Goal: Information Seeking & Learning: Learn about a topic

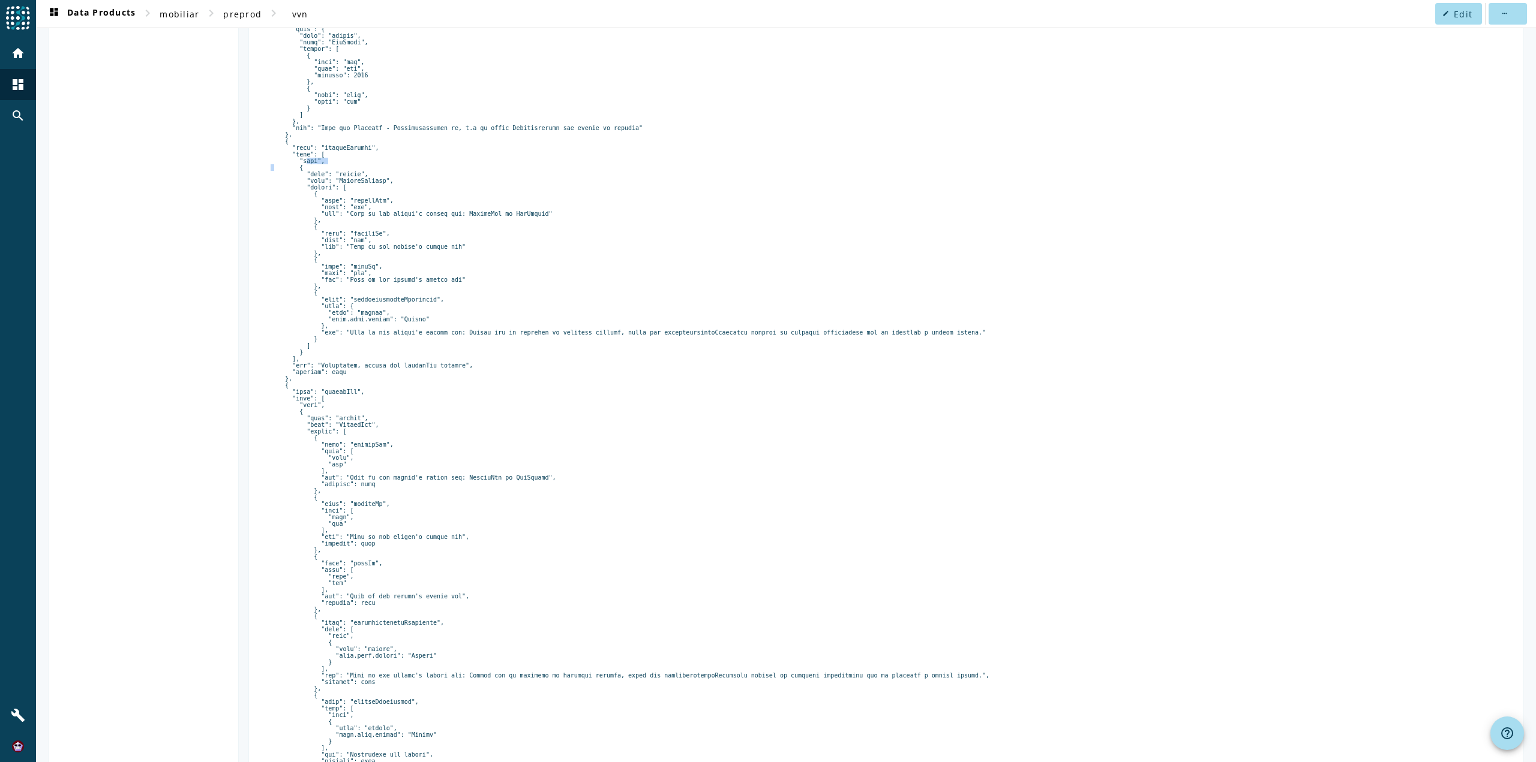
scroll to position [441, 0]
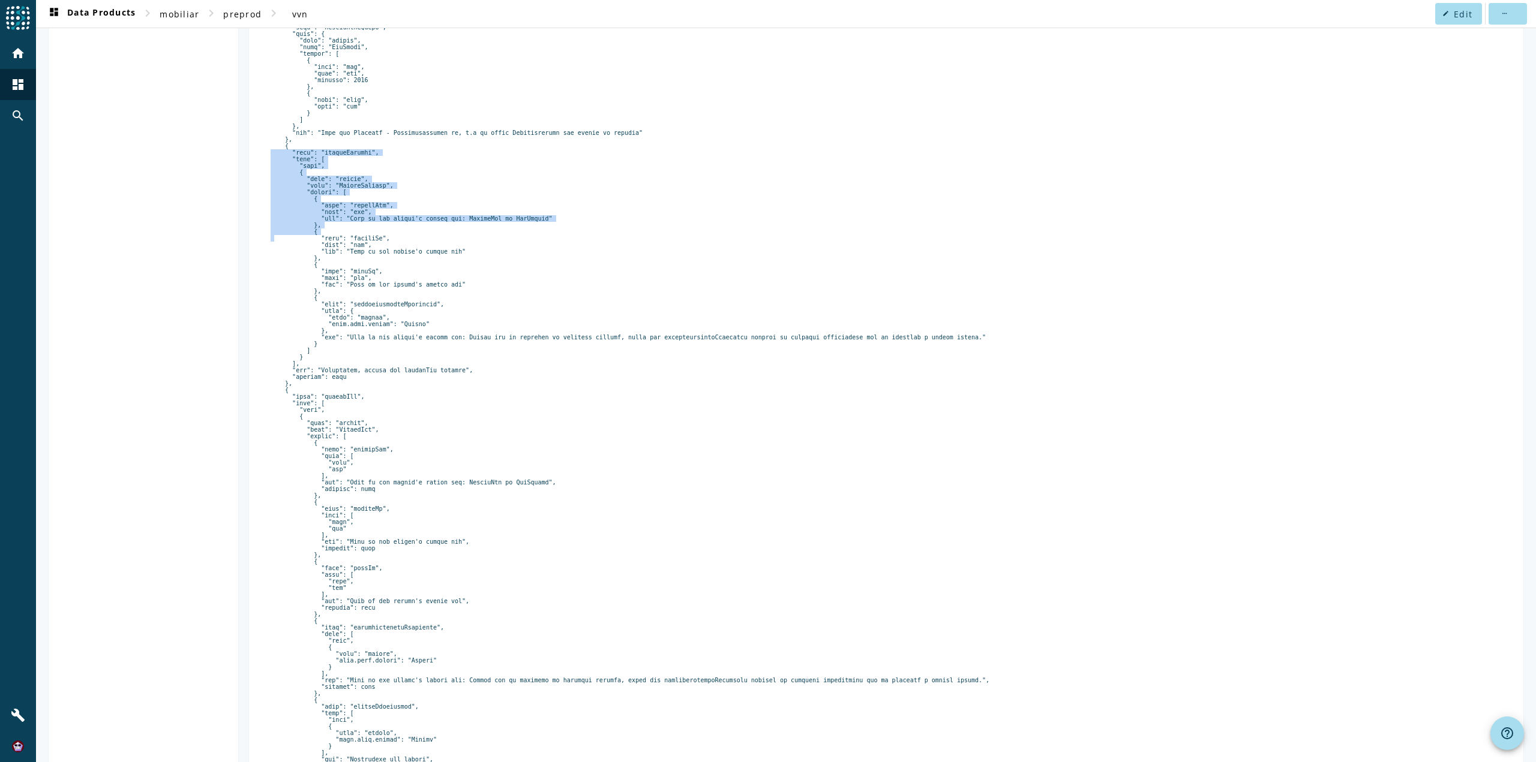
drag, startPoint x: 284, startPoint y: 178, endPoint x: 375, endPoint y: 272, distance: 131.5
click at [375, 272] on pre at bounding box center [886, 618] width 1231 height 1650
click at [382, 190] on pre at bounding box center [886, 618] width 1231 height 1650
click at [335, 183] on pre at bounding box center [886, 618] width 1231 height 1650
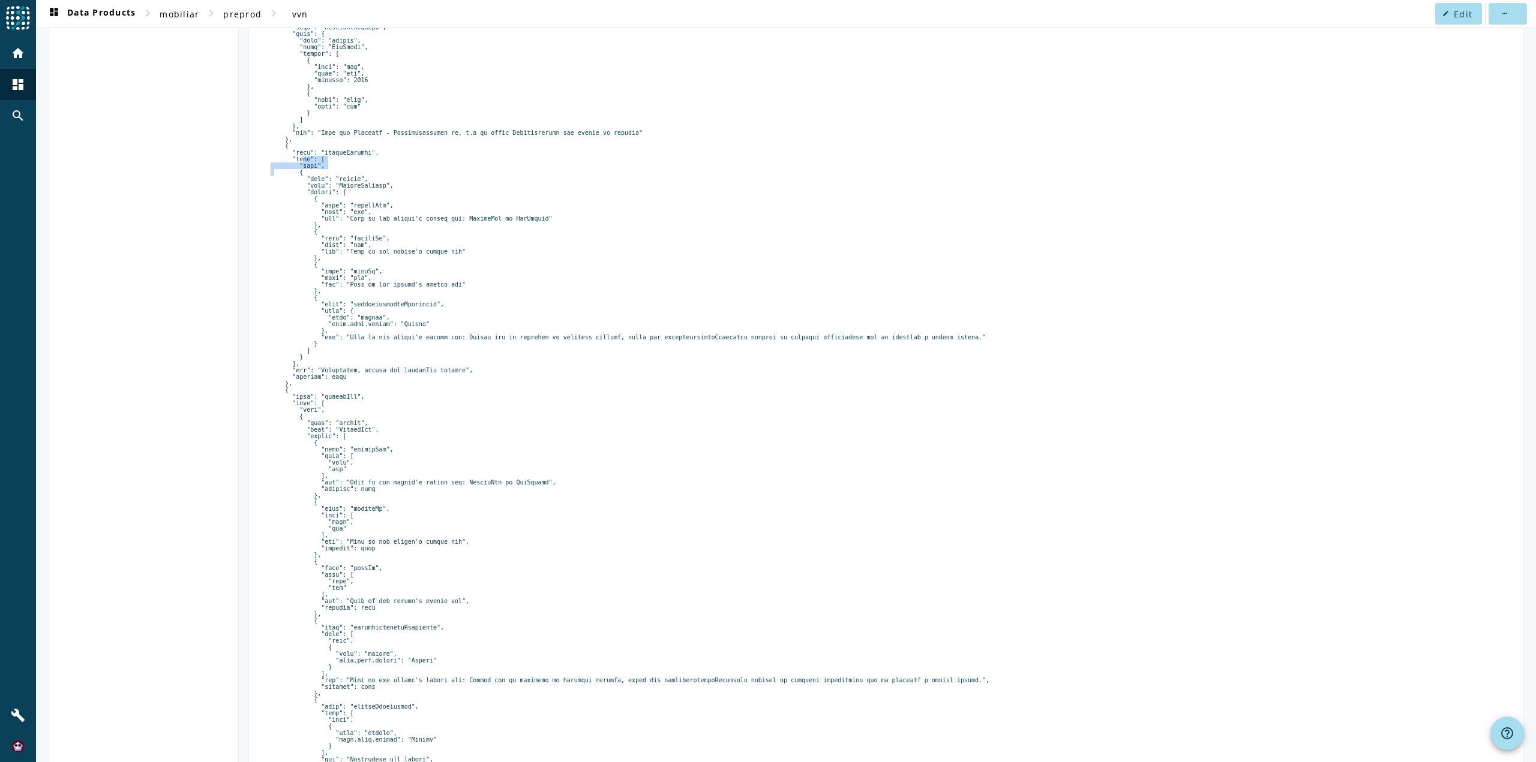
drag, startPoint x: 294, startPoint y: 192, endPoint x: 320, endPoint y: 199, distance: 26.8
click at [320, 199] on pre at bounding box center [886, 618] width 1231 height 1650
click at [389, 185] on pre at bounding box center [886, 618] width 1231 height 1650
drag, startPoint x: 284, startPoint y: 179, endPoint x: 380, endPoint y: 193, distance: 97.0
click at [380, 193] on pre at bounding box center [886, 618] width 1231 height 1650
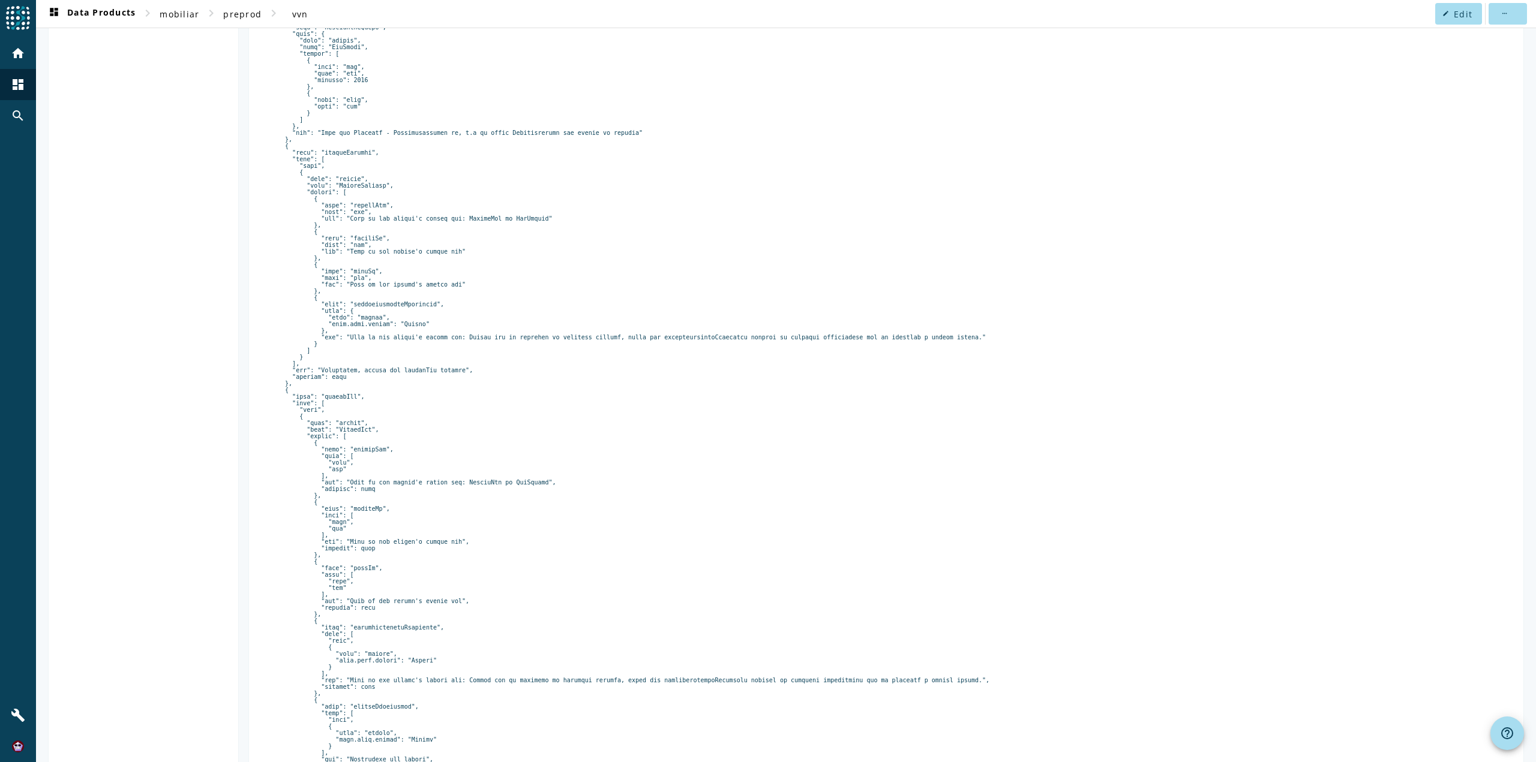
click at [309, 196] on pre at bounding box center [886, 618] width 1231 height 1650
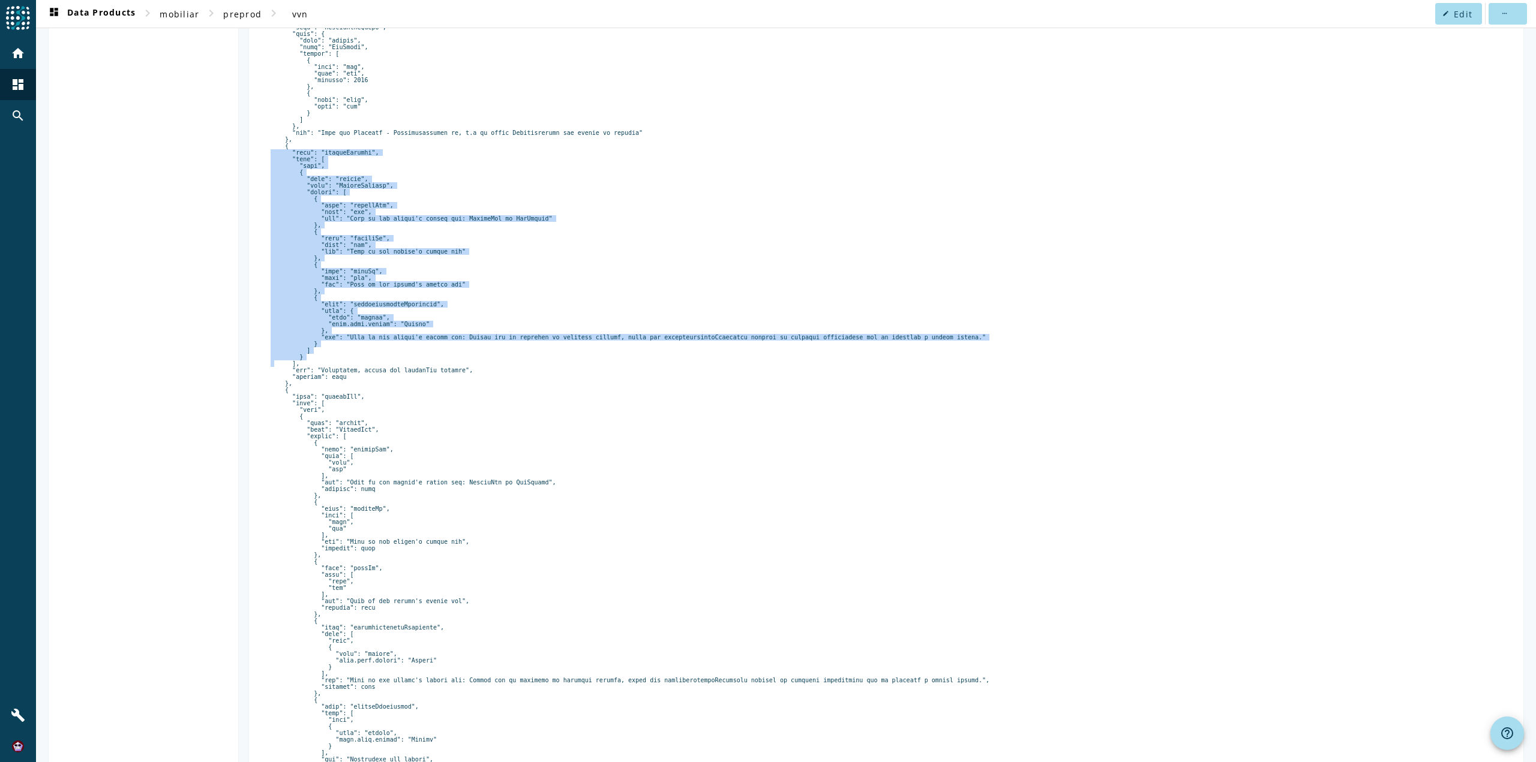
drag, startPoint x: 283, startPoint y: 180, endPoint x: 325, endPoint y: 409, distance: 232.4
click at [325, 409] on pre at bounding box center [886, 618] width 1231 height 1650
click at [323, 403] on pre at bounding box center [886, 618] width 1231 height 1650
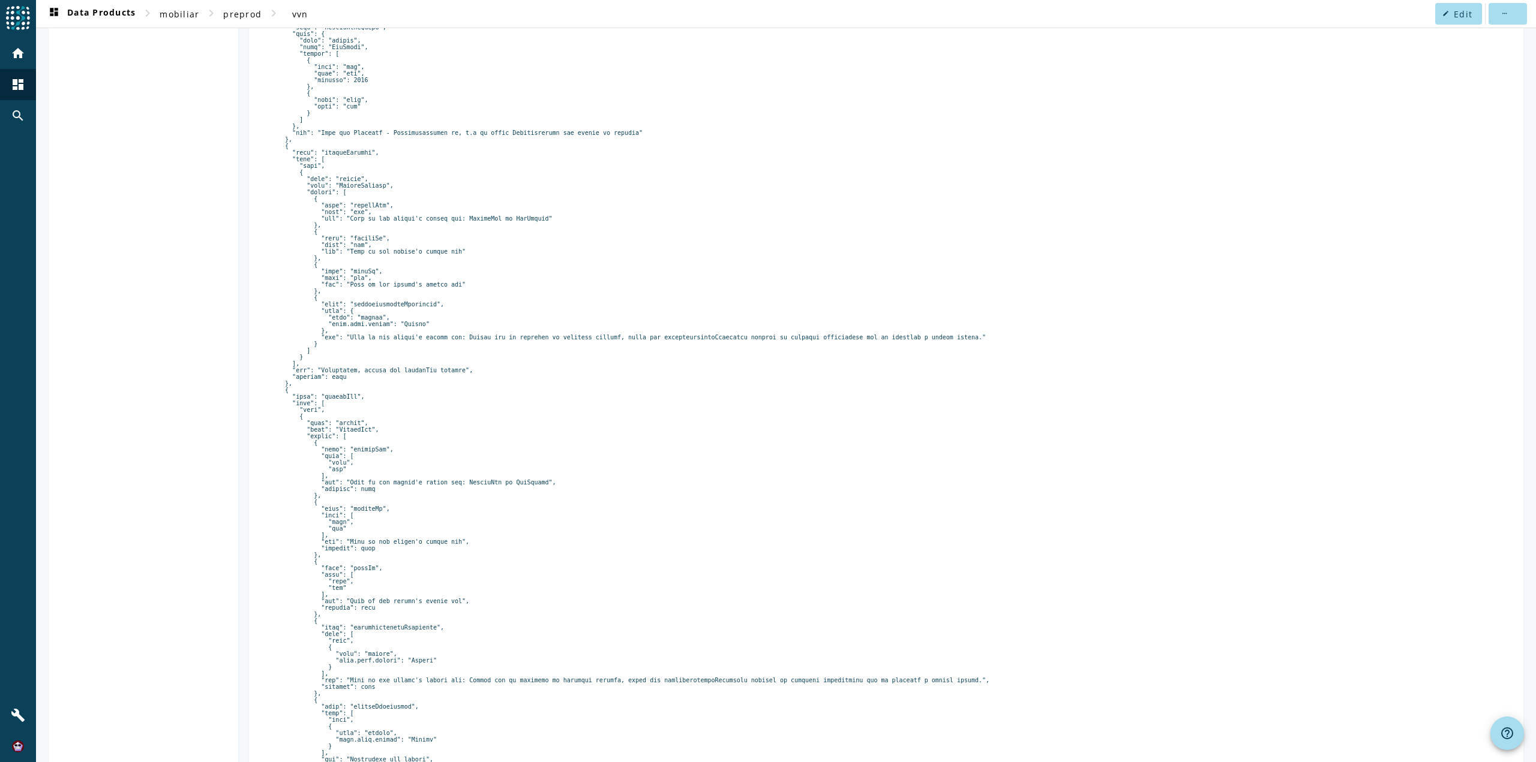
click at [305, 401] on pre at bounding box center [886, 618] width 1231 height 1650
click at [375, 185] on pre at bounding box center [886, 618] width 1231 height 1650
click at [300, 196] on pre at bounding box center [886, 618] width 1231 height 1650
click at [305, 197] on pre at bounding box center [886, 618] width 1231 height 1650
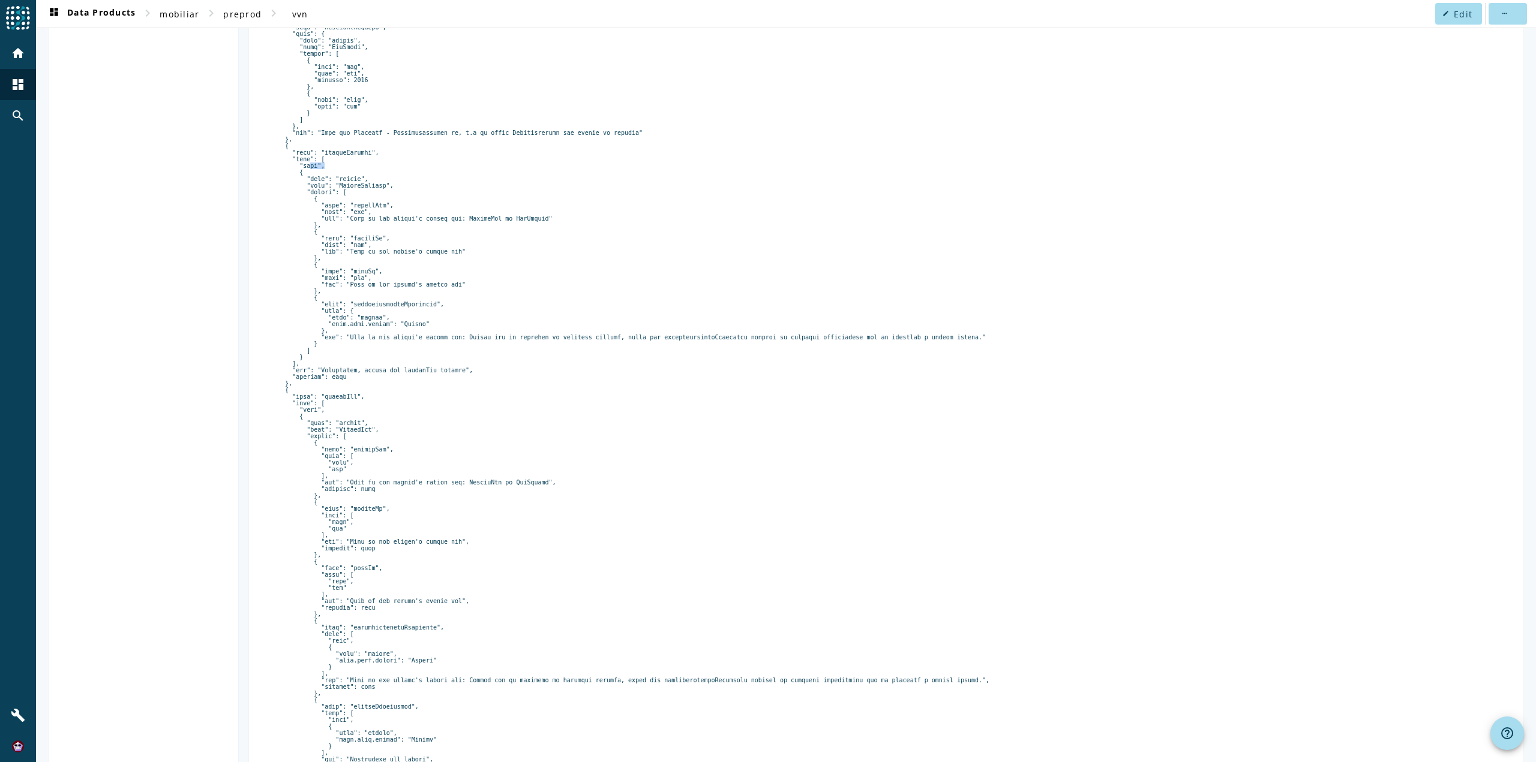
click at [305, 197] on pre at bounding box center [886, 618] width 1231 height 1650
click at [375, 350] on pre at bounding box center [886, 618] width 1231 height 1650
click at [374, 350] on pre at bounding box center [886, 618] width 1231 height 1650
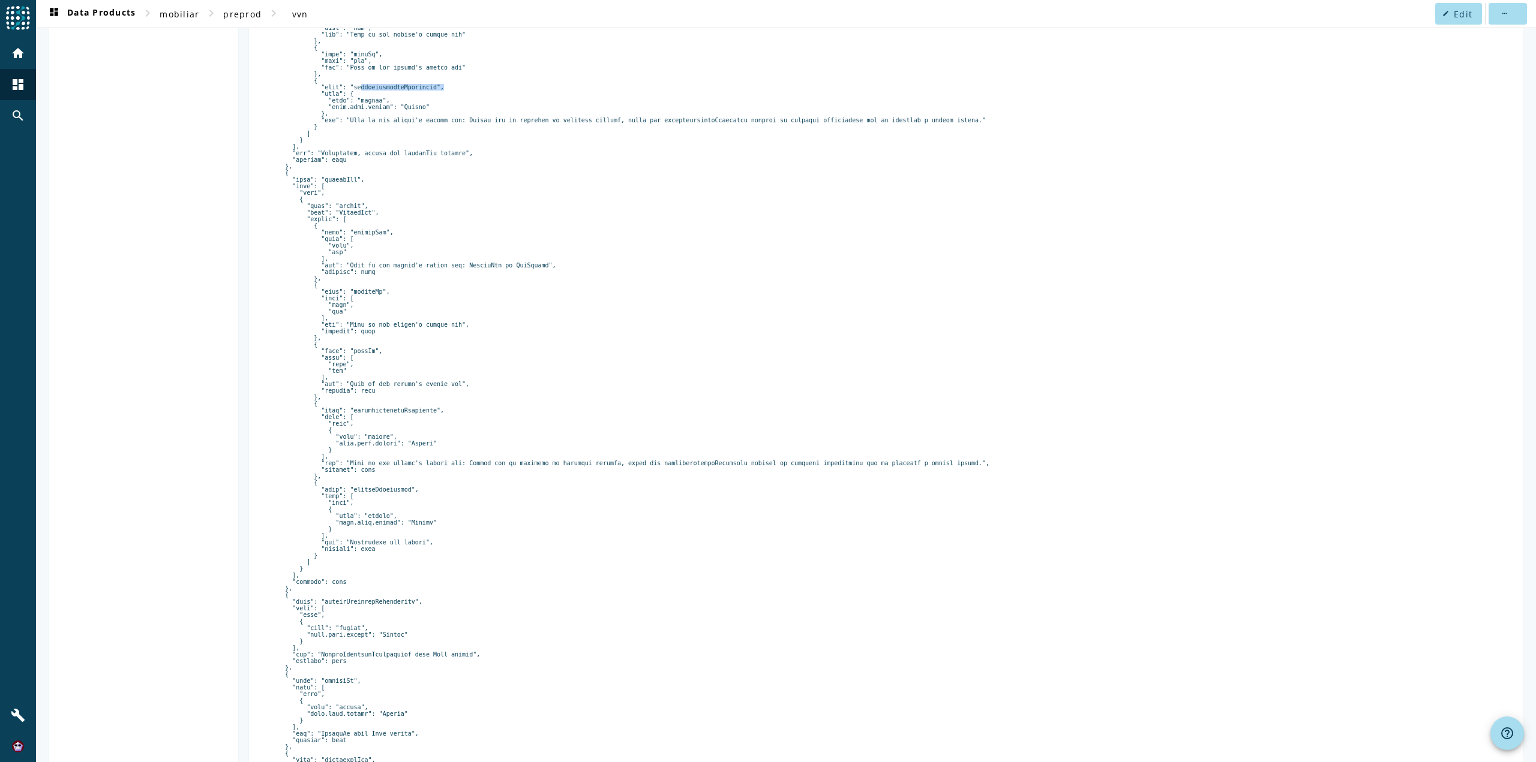
scroll to position [681, 0]
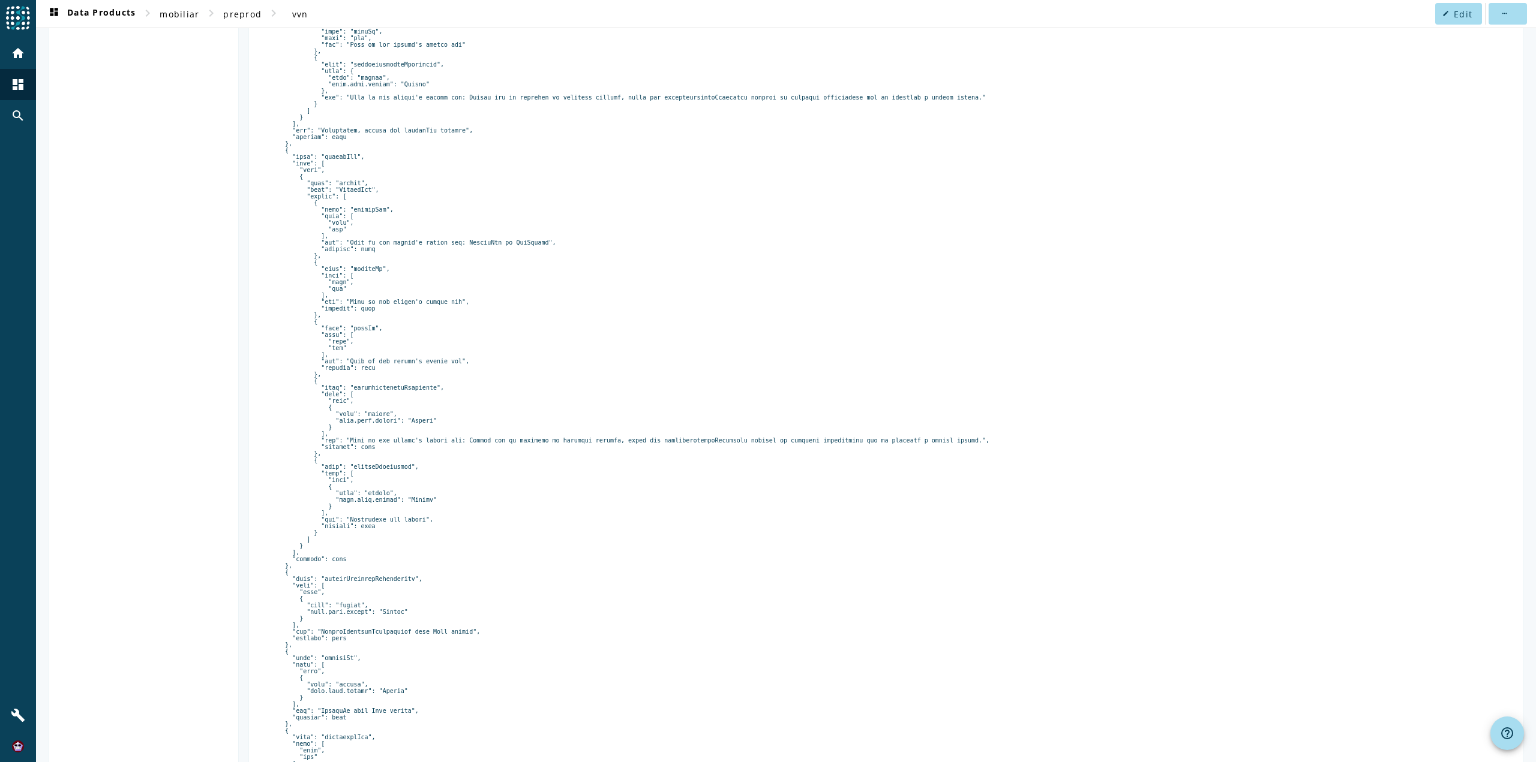
click at [366, 464] on pre at bounding box center [886, 378] width 1231 height 1650
drag, startPoint x: 326, startPoint y: 476, endPoint x: 350, endPoint y: 475, distance: 23.4
click at [350, 475] on pre at bounding box center [886, 378] width 1231 height 1650
click at [656, 399] on pre at bounding box center [886, 378] width 1231 height 1650
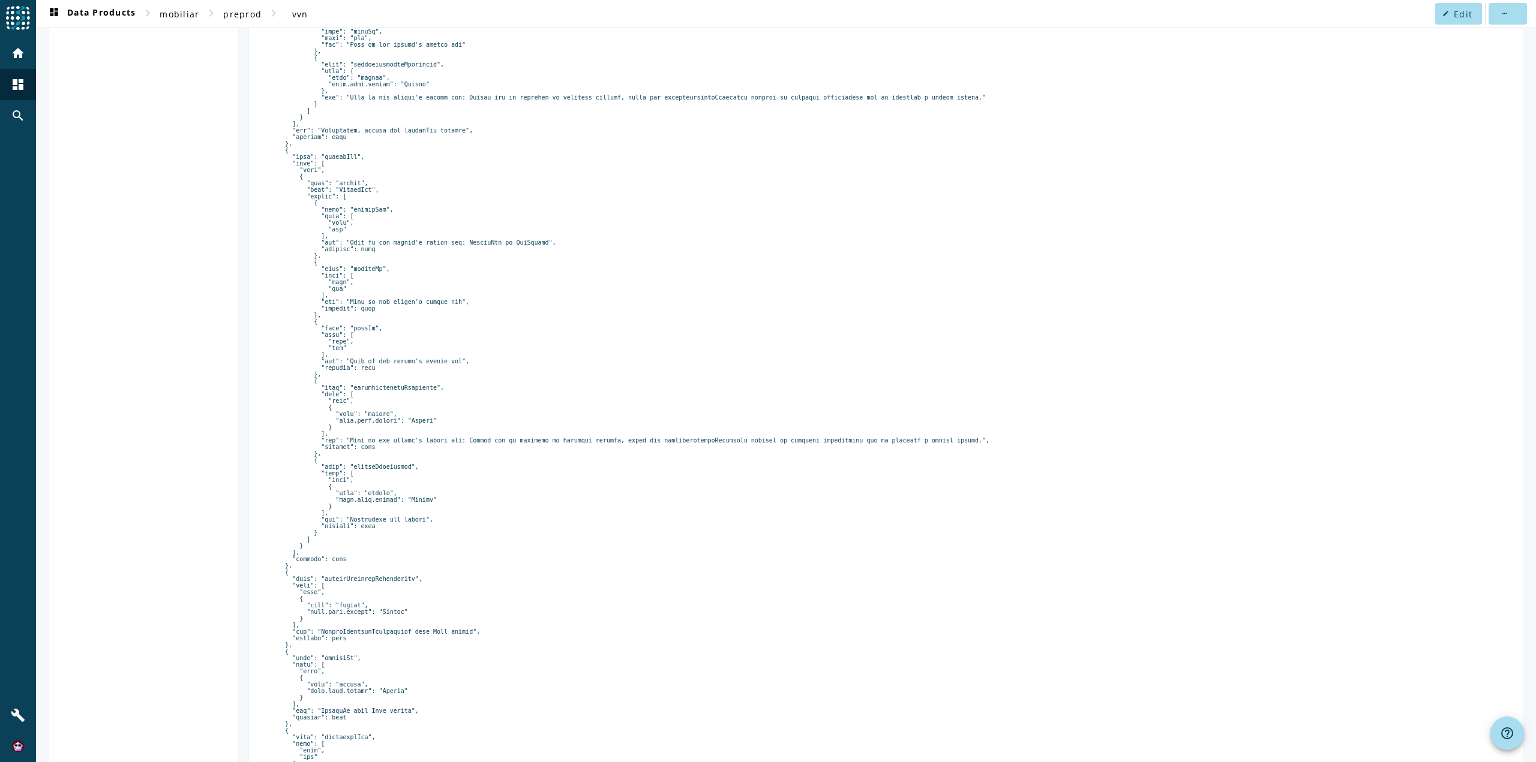
click at [332, 209] on pre at bounding box center [886, 378] width 1231 height 1650
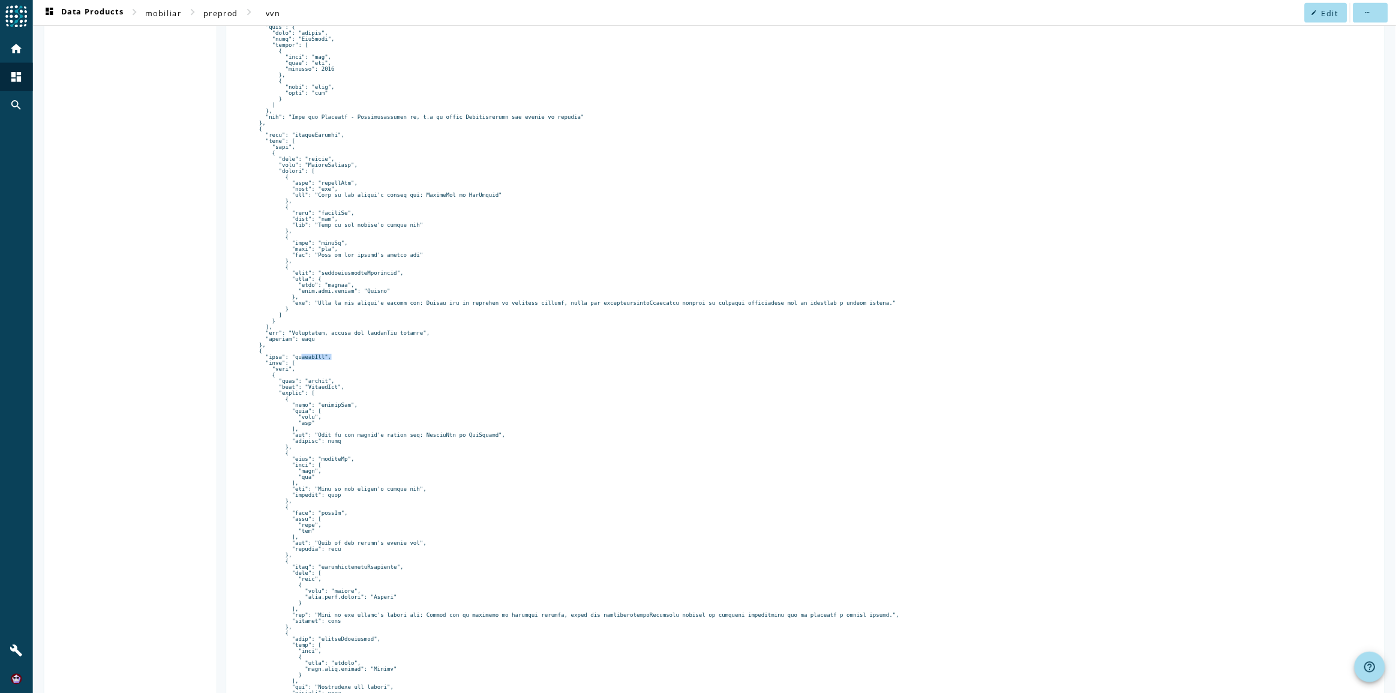
scroll to position [441, 0]
click at [344, 183] on pre at bounding box center [886, 618] width 1231 height 1650
drag, startPoint x: 310, startPoint y: 422, endPoint x: 455, endPoint y: 420, distance: 145.2
click at [455, 420] on pre at bounding box center [886, 618] width 1231 height 1650
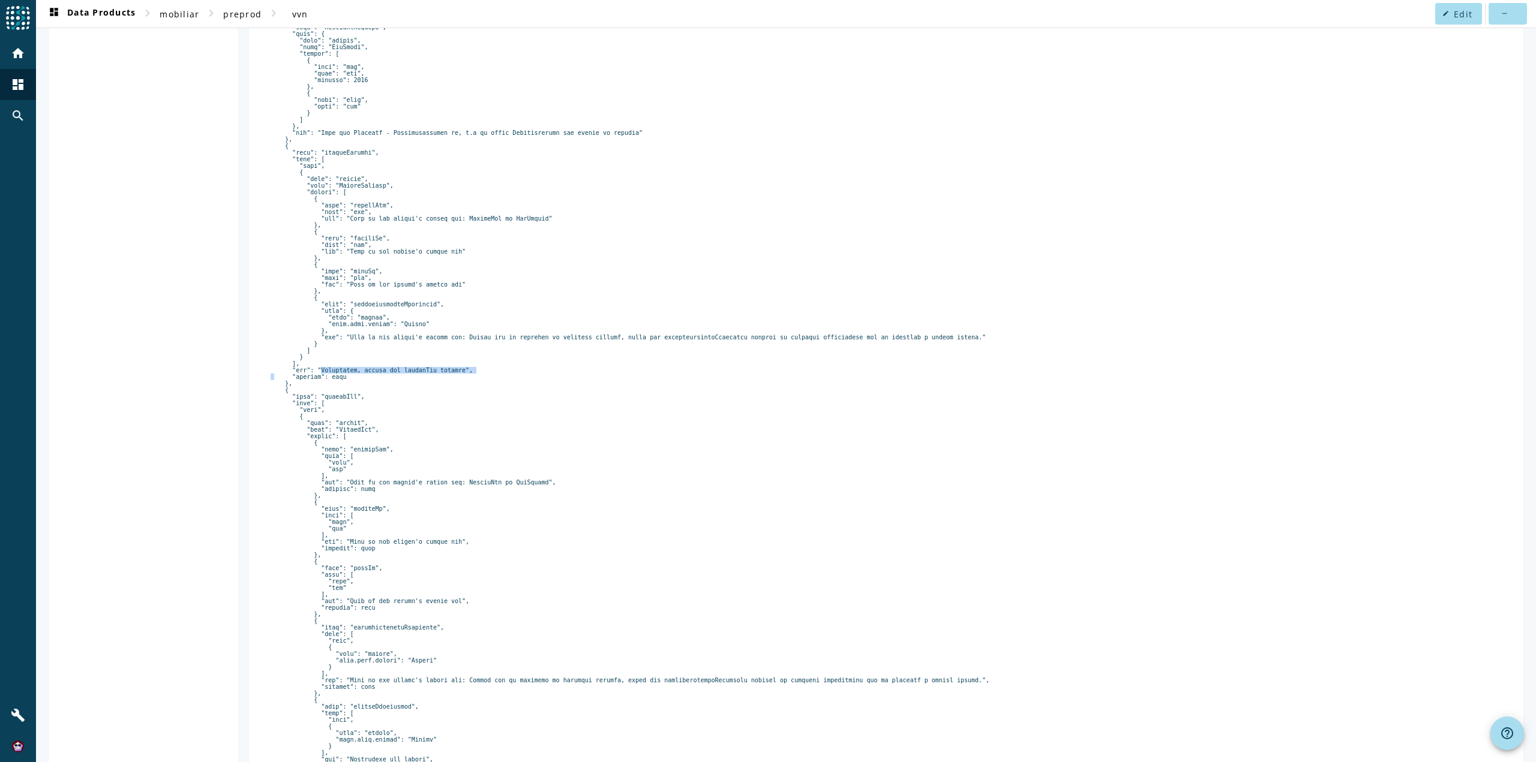
click at [478, 423] on pre at bounding box center [886, 618] width 1231 height 1650
drag, startPoint x: 469, startPoint y: 424, endPoint x: 292, endPoint y: 424, distance: 177.0
click at [292, 425] on pre at bounding box center [886, 618] width 1231 height 1650
click at [473, 421] on pre at bounding box center [886, 618] width 1231 height 1650
click at [327, 184] on pre at bounding box center [886, 618] width 1231 height 1650
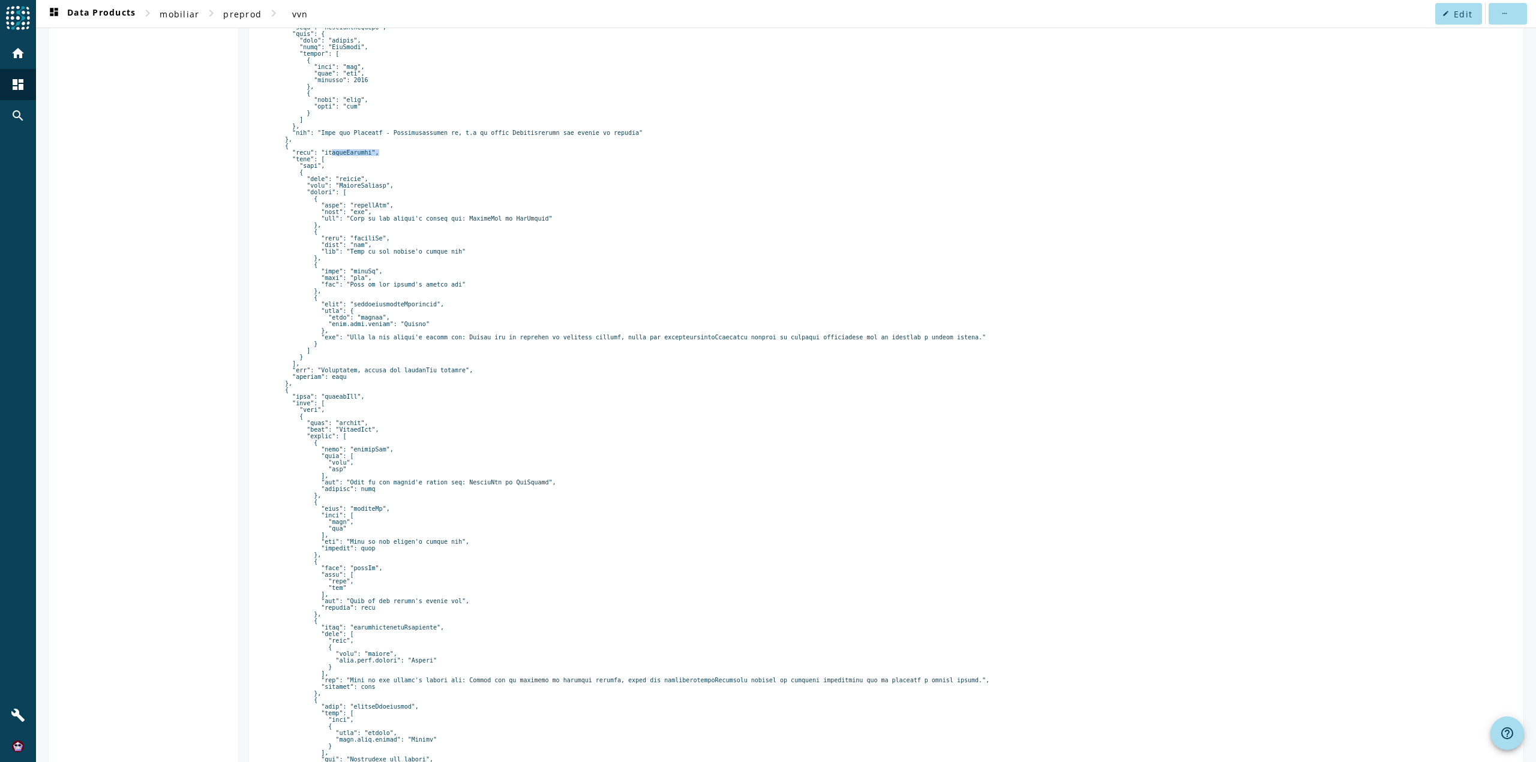
click at [327, 184] on pre at bounding box center [886, 618] width 1231 height 1650
click at [374, 184] on pre at bounding box center [886, 618] width 1231 height 1650
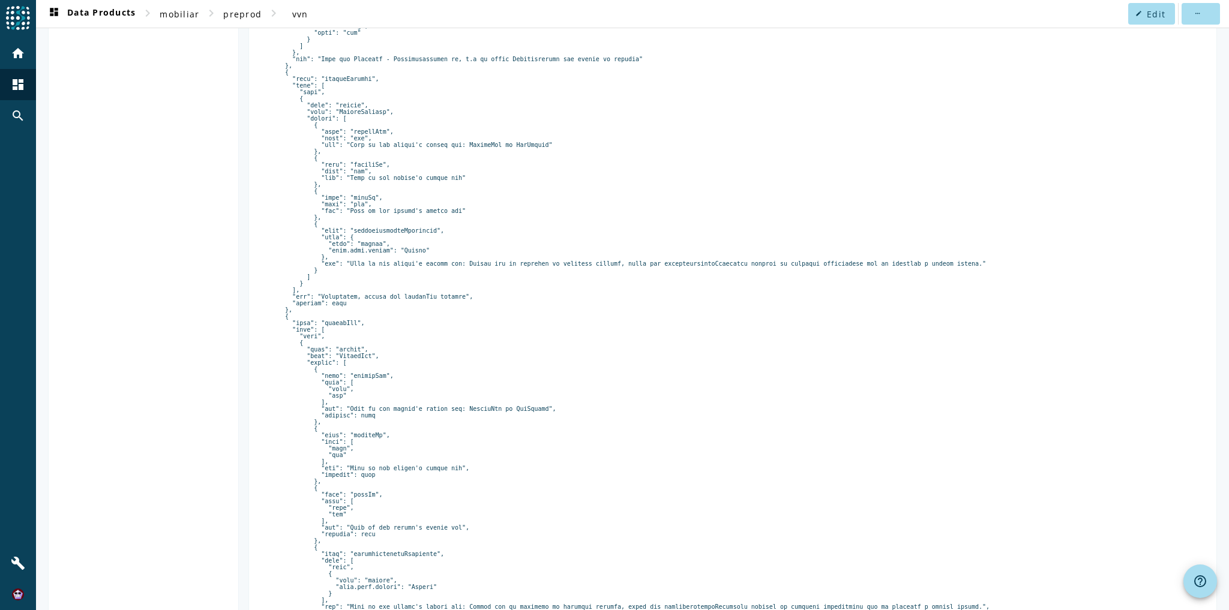
scroll to position [537, 0]
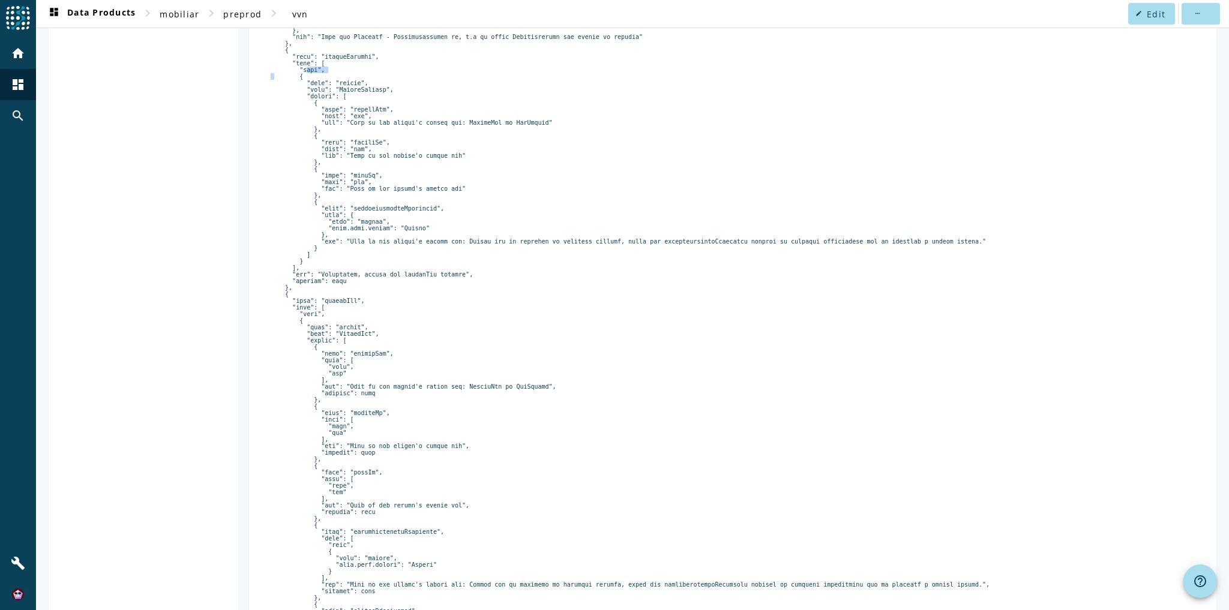
drag, startPoint x: 322, startPoint y: 74, endPoint x: 294, endPoint y: 76, distance: 27.6
click at [295, 76] on pre at bounding box center [733, 522] width 924 height 1650
drag, startPoint x: 430, startPoint y: 216, endPoint x: 310, endPoint y: 217, distance: 120.0
click at [310, 217] on pre at bounding box center [733, 522] width 924 height 1650
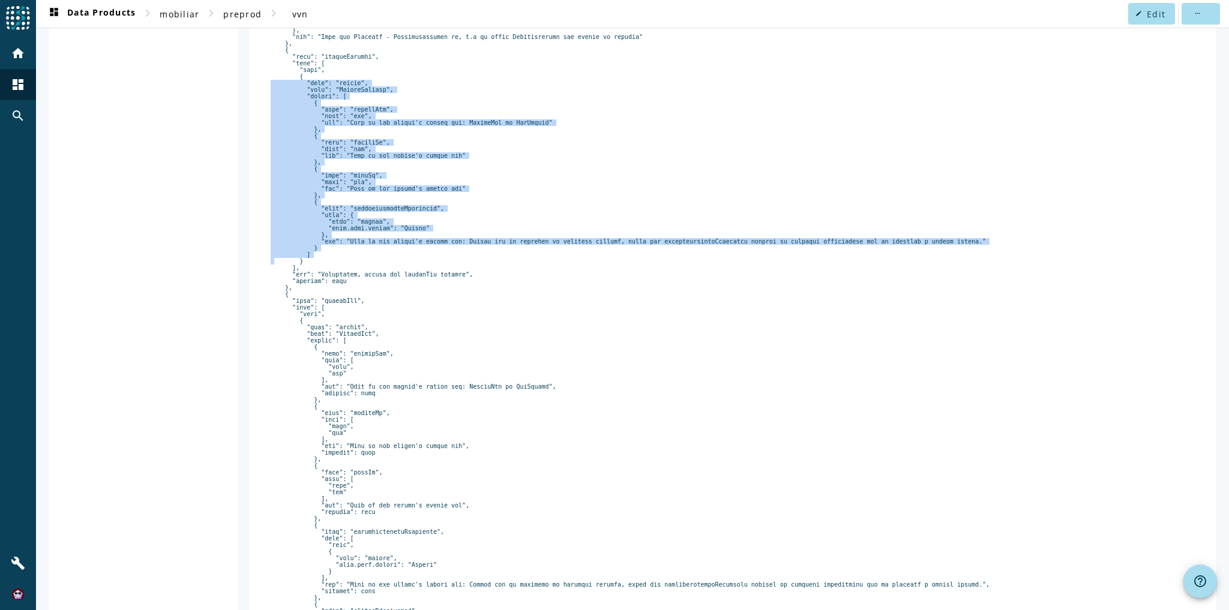
drag, startPoint x: 296, startPoint y: 82, endPoint x: 434, endPoint y: 262, distance: 226.3
click at [434, 262] on pre at bounding box center [733, 522] width 924 height 1650
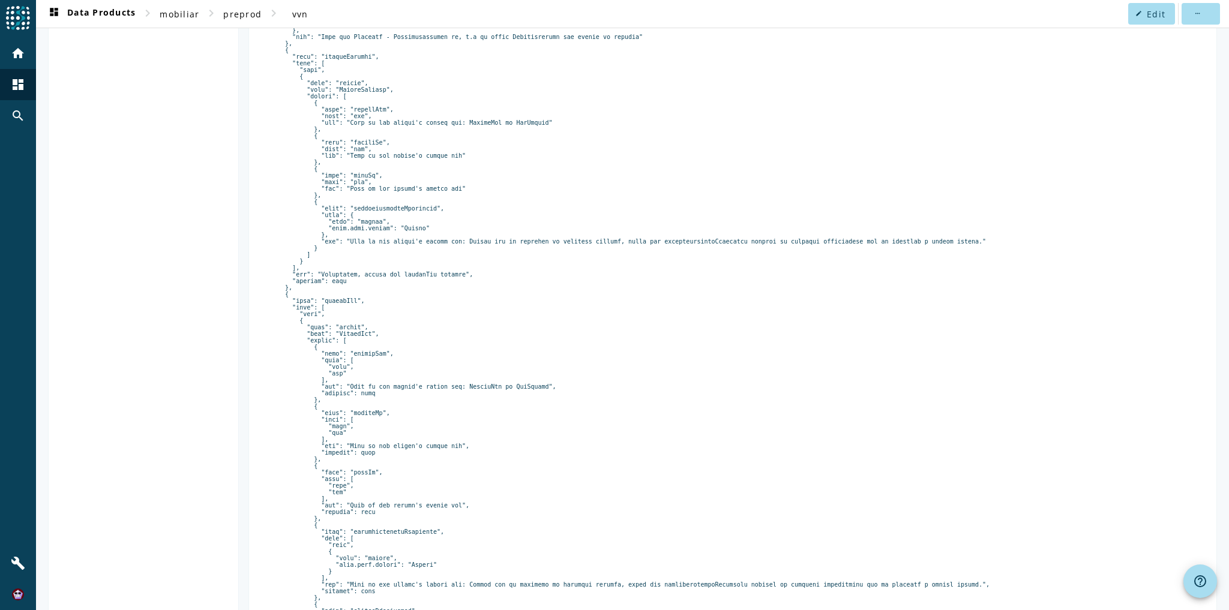
click at [304, 74] on pre at bounding box center [733, 522] width 924 height 1650
click at [368, 84] on pre at bounding box center [733, 522] width 924 height 1650
click at [308, 76] on pre at bounding box center [733, 522] width 924 height 1650
click at [308, 74] on pre at bounding box center [733, 522] width 924 height 1650
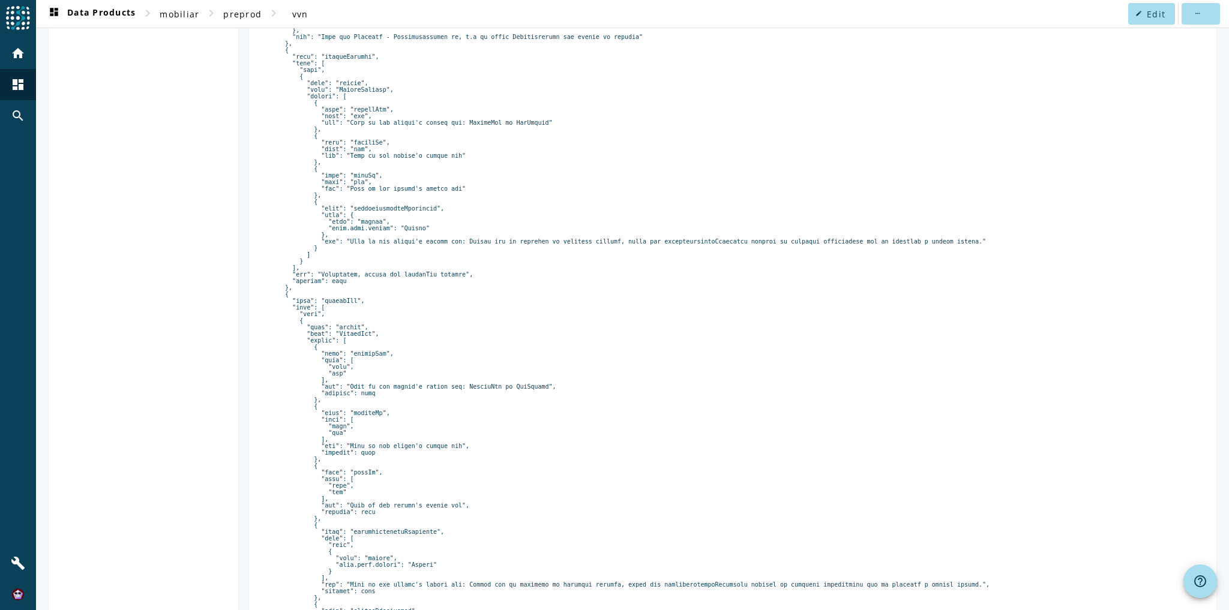
click at [304, 76] on pre at bounding box center [733, 522] width 924 height 1650
click at [377, 59] on pre at bounding box center [733, 522] width 924 height 1650
click at [340, 61] on pre at bounding box center [733, 522] width 924 height 1650
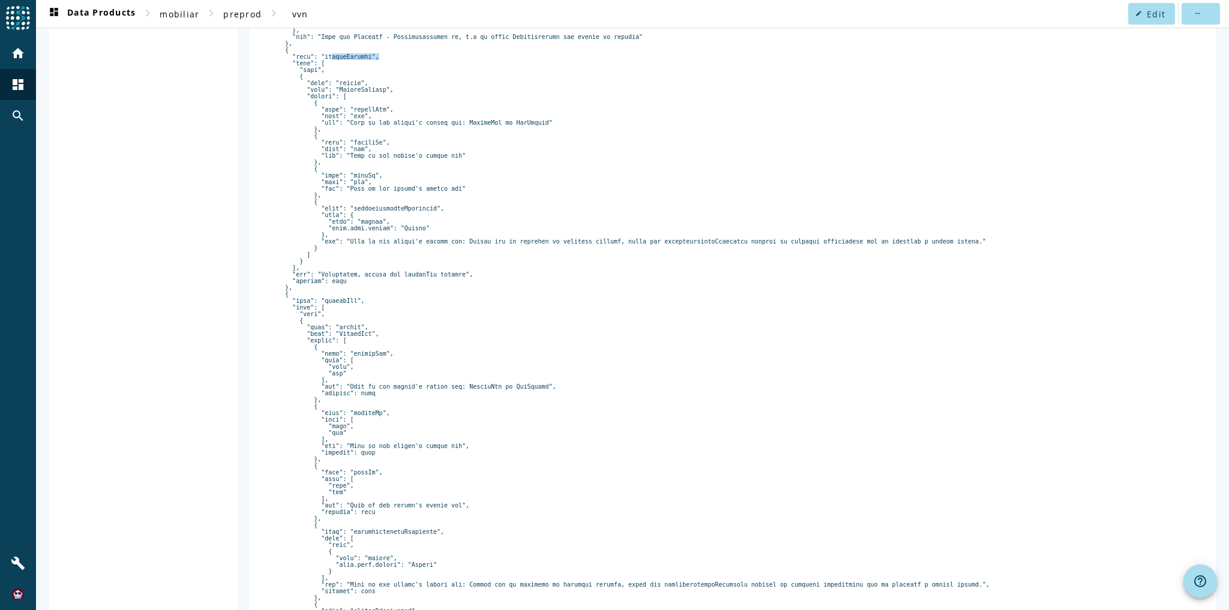
click at [308, 74] on pre at bounding box center [733, 522] width 924 height 1650
click at [556, 124] on pre at bounding box center [733, 522] width 924 height 1650
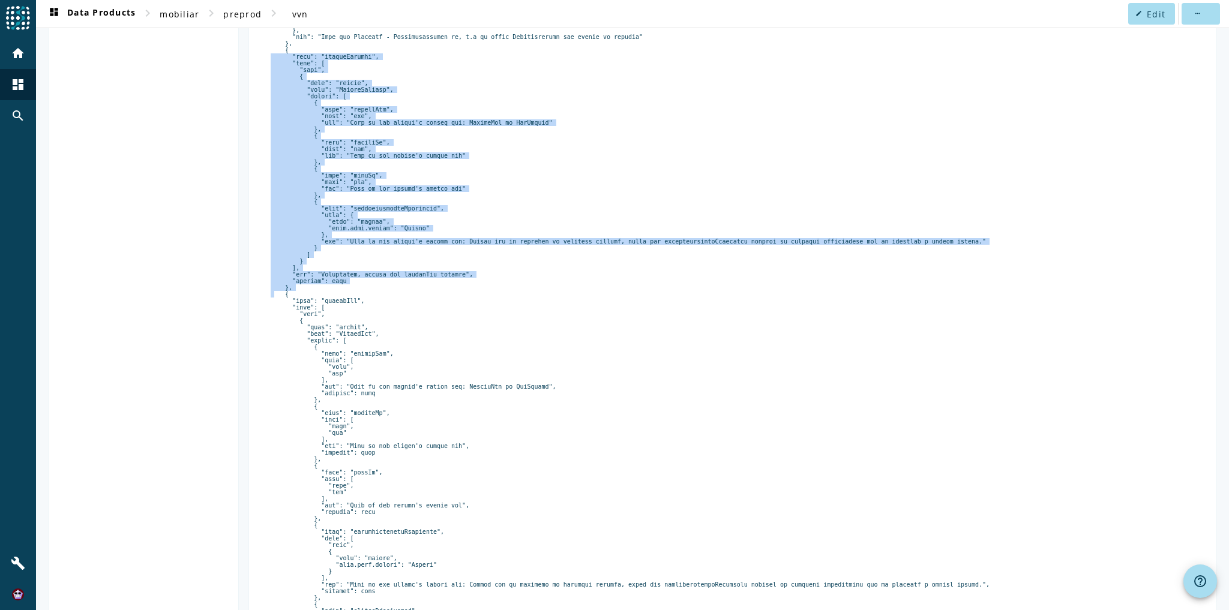
drag, startPoint x: 283, startPoint y: 58, endPoint x: 489, endPoint y: 295, distance: 314.3
click at [487, 297] on pre at bounding box center [733, 522] width 924 height 1650
click at [505, 274] on pre at bounding box center [733, 522] width 924 height 1650
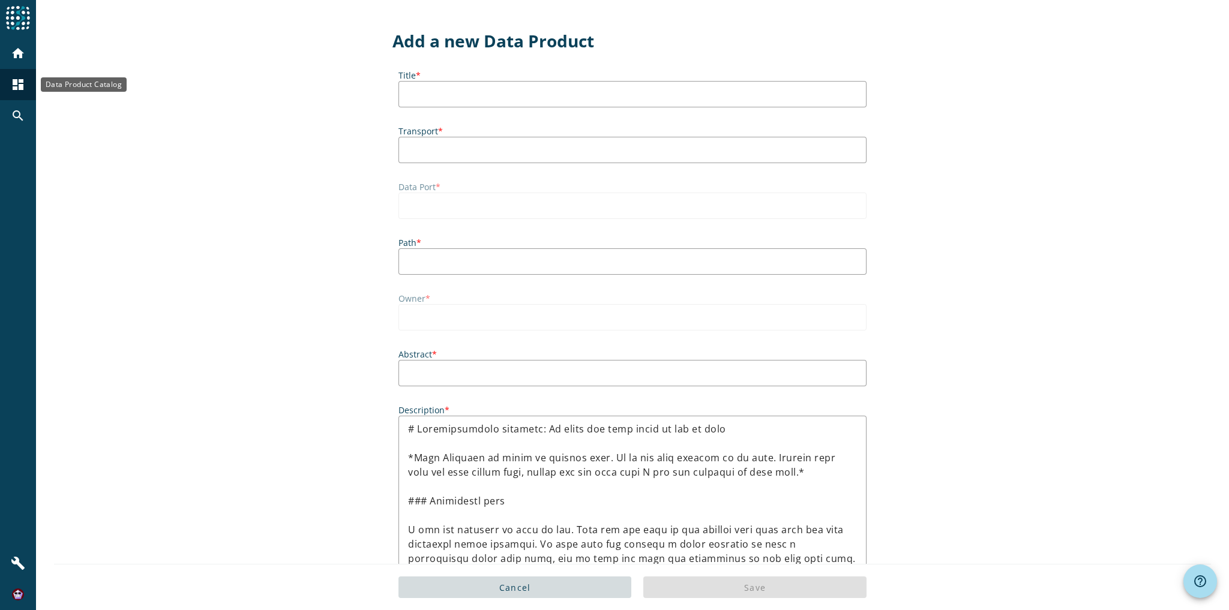
click at [26, 88] on div "dashboard" at bounding box center [17, 84] width 31 height 31
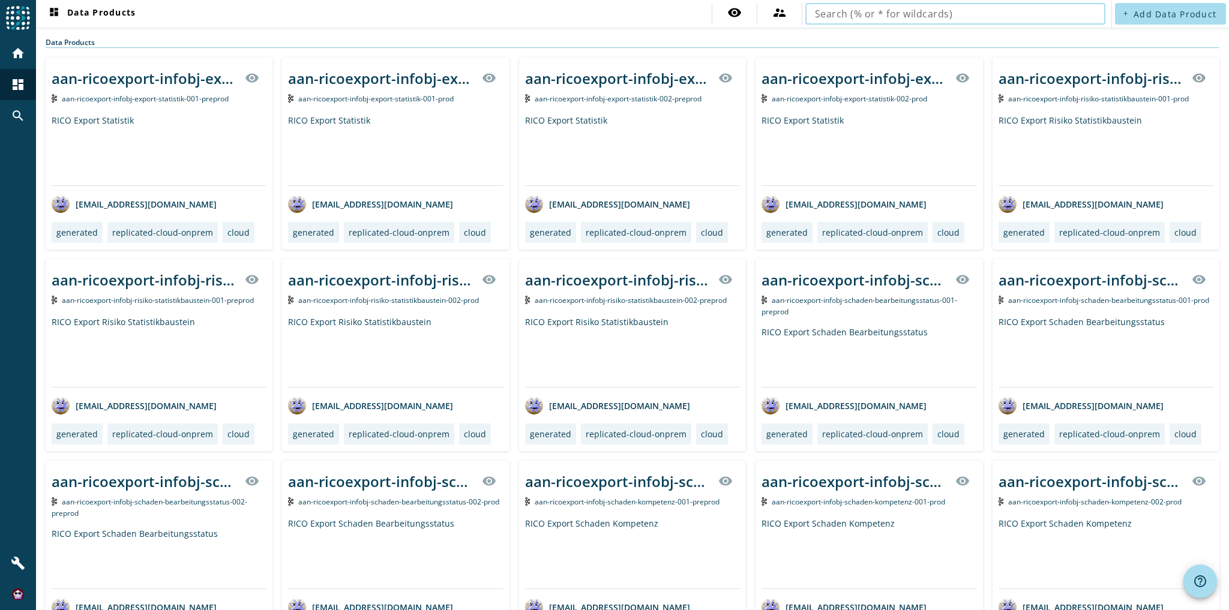
click at [881, 16] on input "text" at bounding box center [955, 14] width 281 height 14
type input "vvn-ozo-infobj-vertrag-objektzuordnungen"
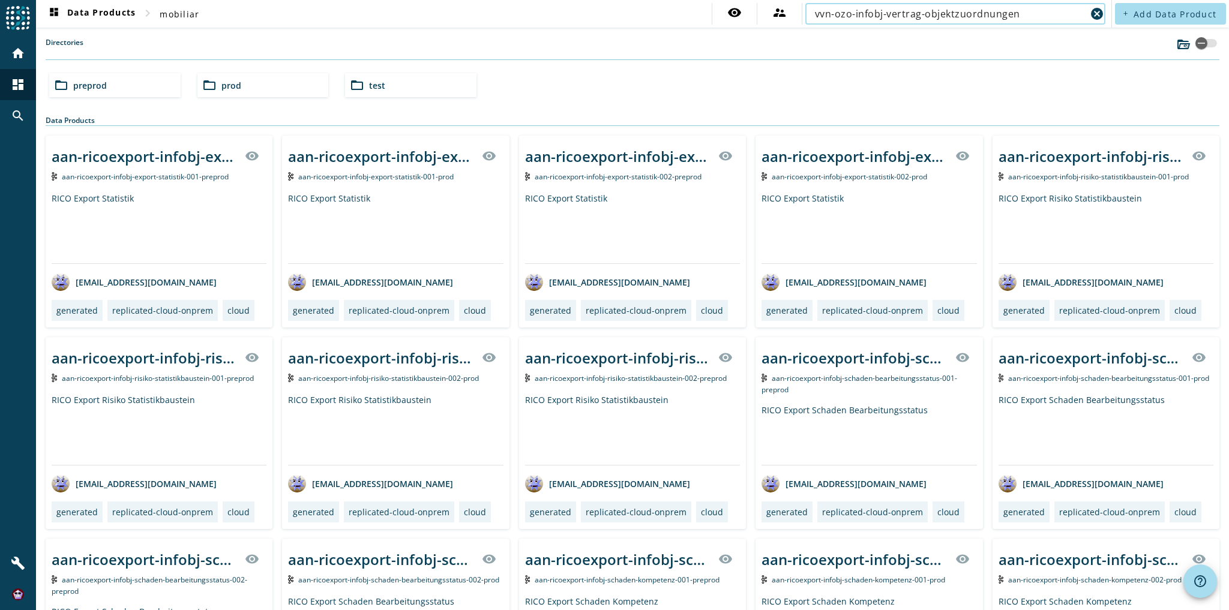
click at [1017, 14] on input "vvn-ozo-infobj-vertrag-objektzuordnungen" at bounding box center [950, 14] width 271 height 14
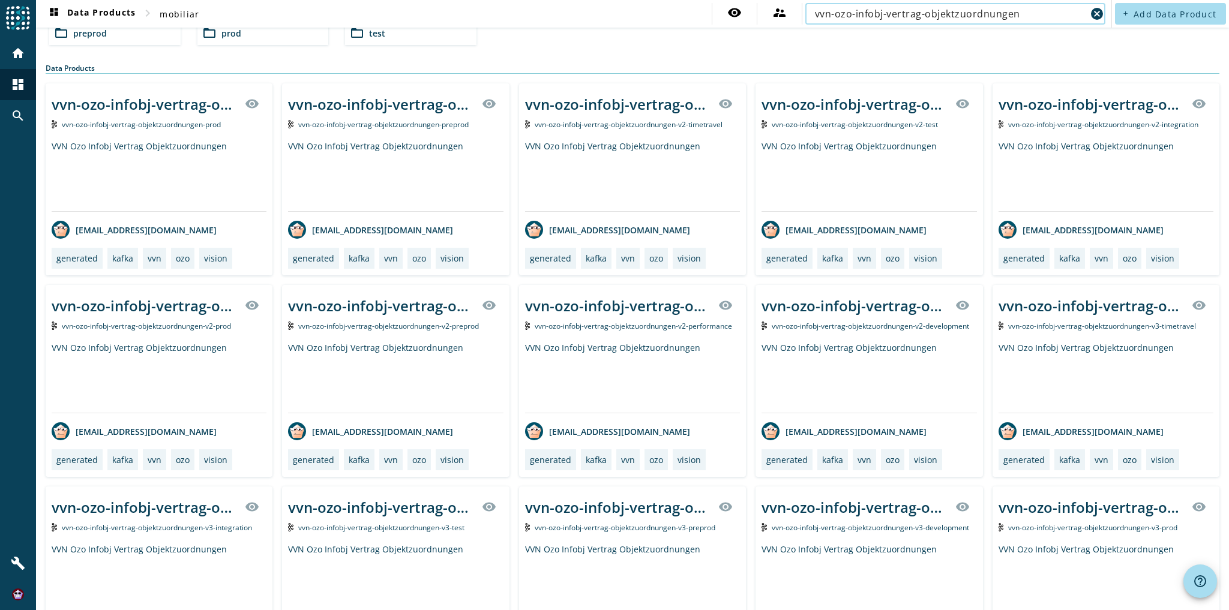
scroll to position [192, 0]
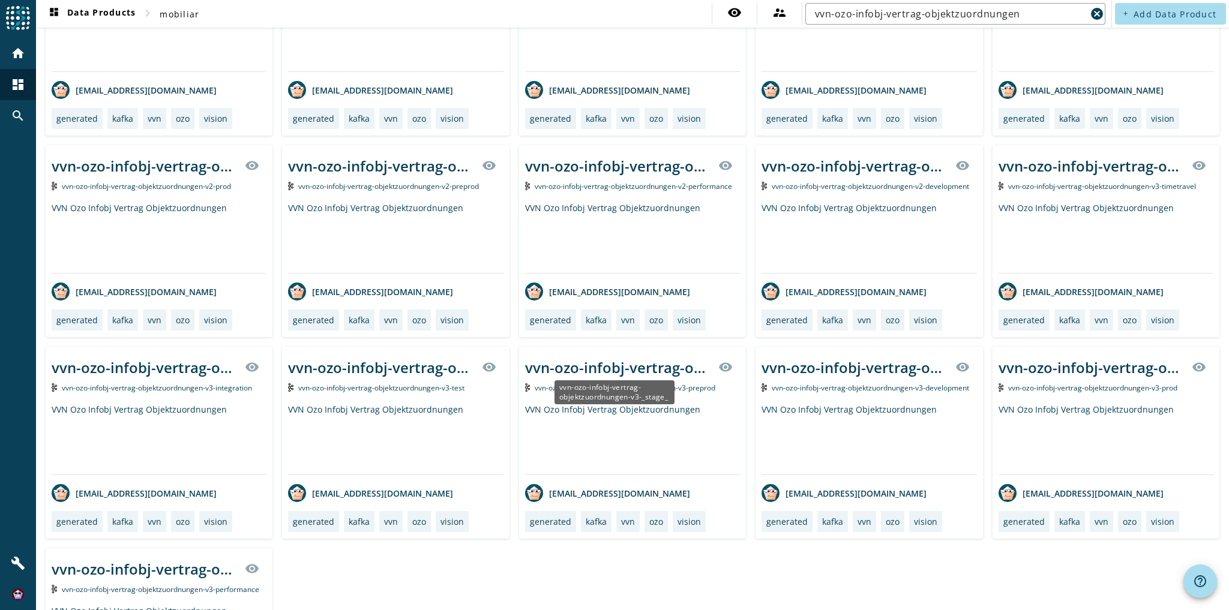
click at [620, 367] on div "vvn-ozo-infobj-vertrag-objektzuordnungen-v3-_stage_" at bounding box center [618, 368] width 186 height 20
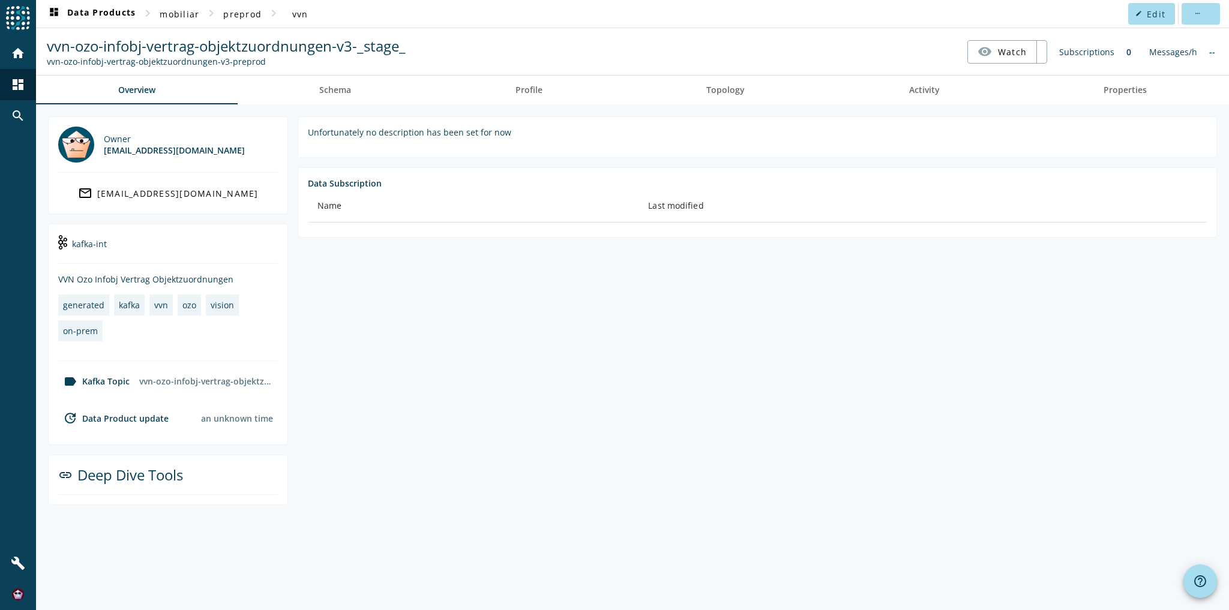
click at [448, 272] on section "Unfortunately no description has been set for now Data Subscription Name Last m…" at bounding box center [752, 310] width 929 height 389
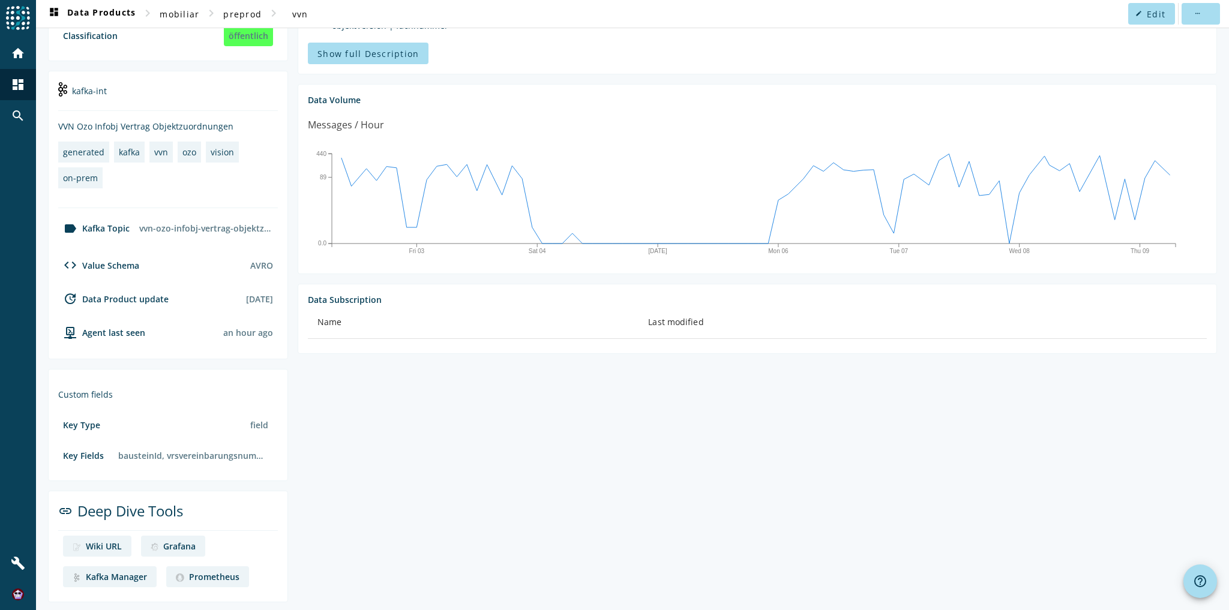
scroll to position [217, 0]
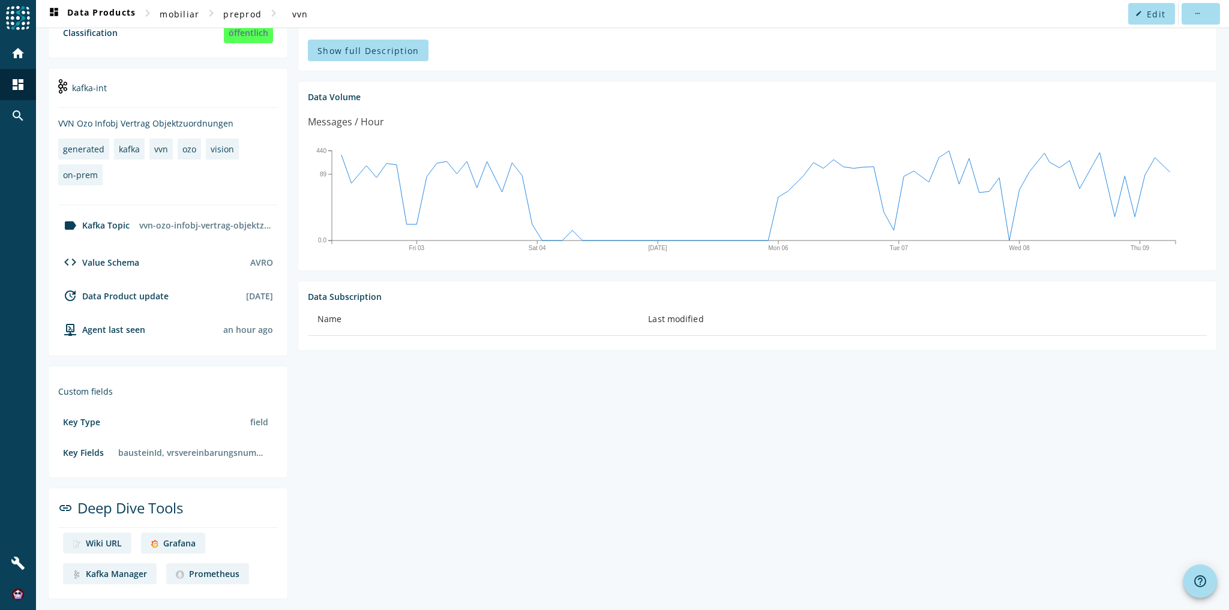
click at [166, 543] on div "Grafana" at bounding box center [179, 543] width 32 height 11
